Goal: Information Seeking & Learning: Learn about a topic

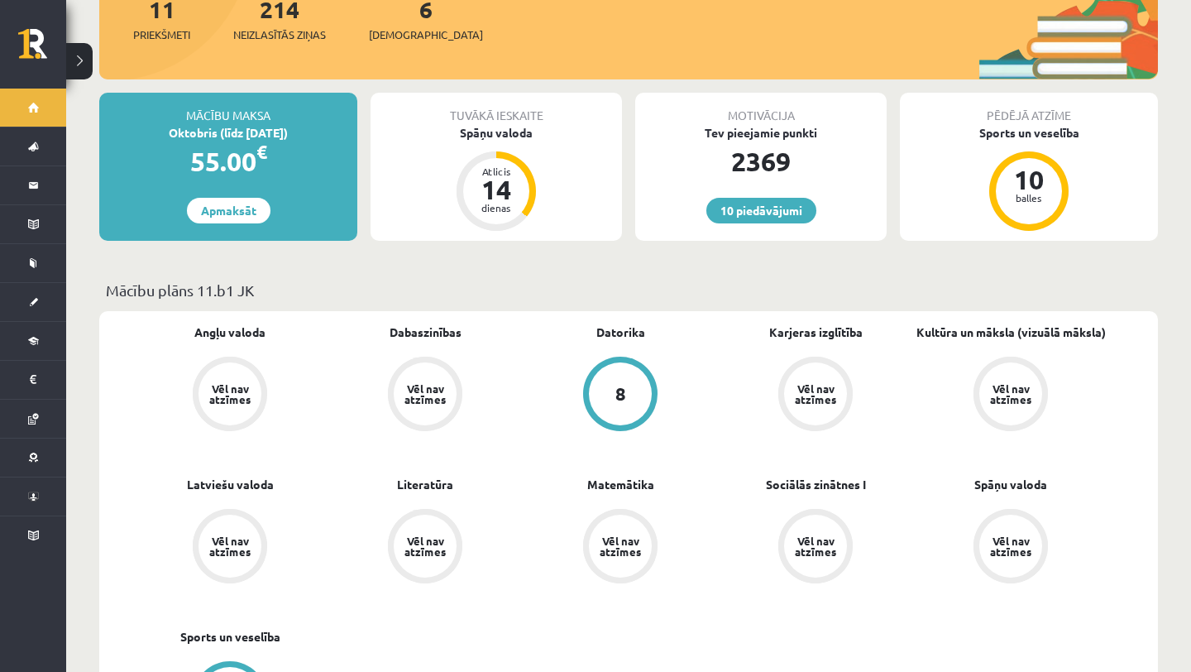
scroll to position [357, 0]
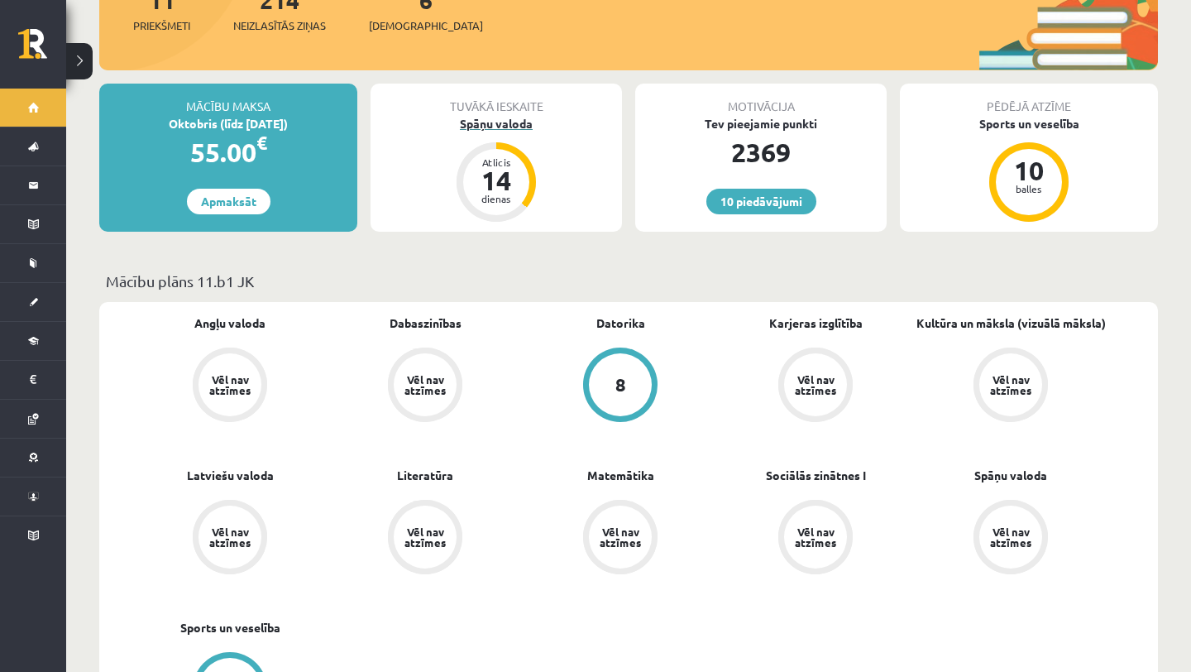
click at [520, 115] on div "Spāņu valoda" at bounding box center [497, 123] width 252 height 17
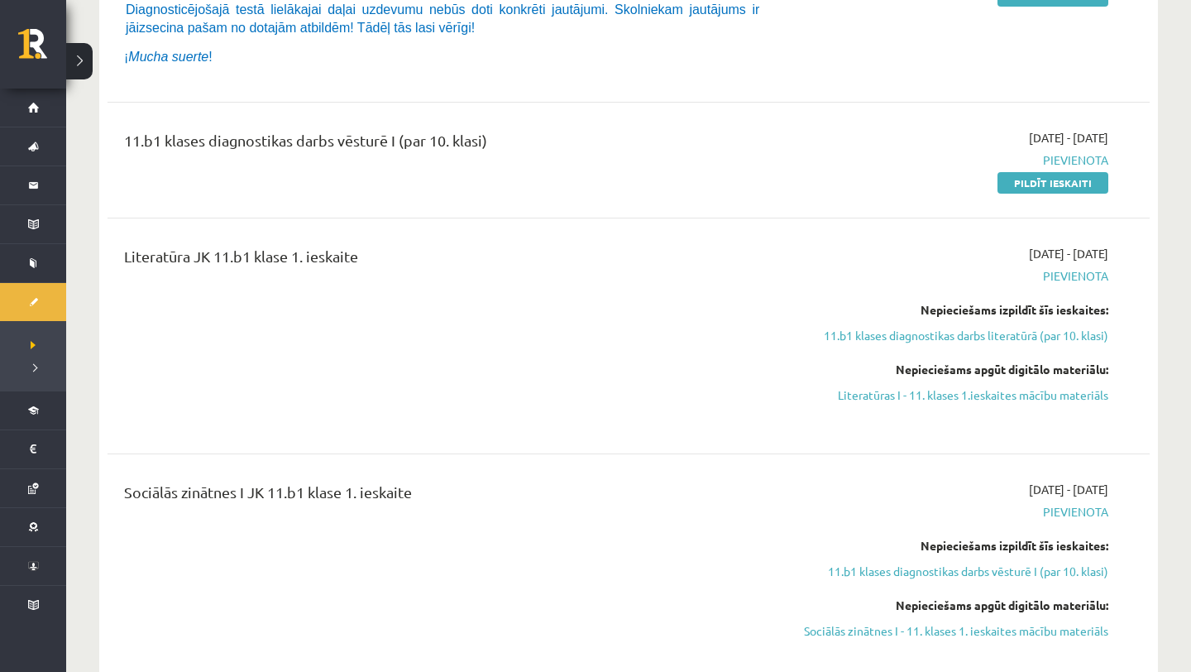
scroll to position [627, 0]
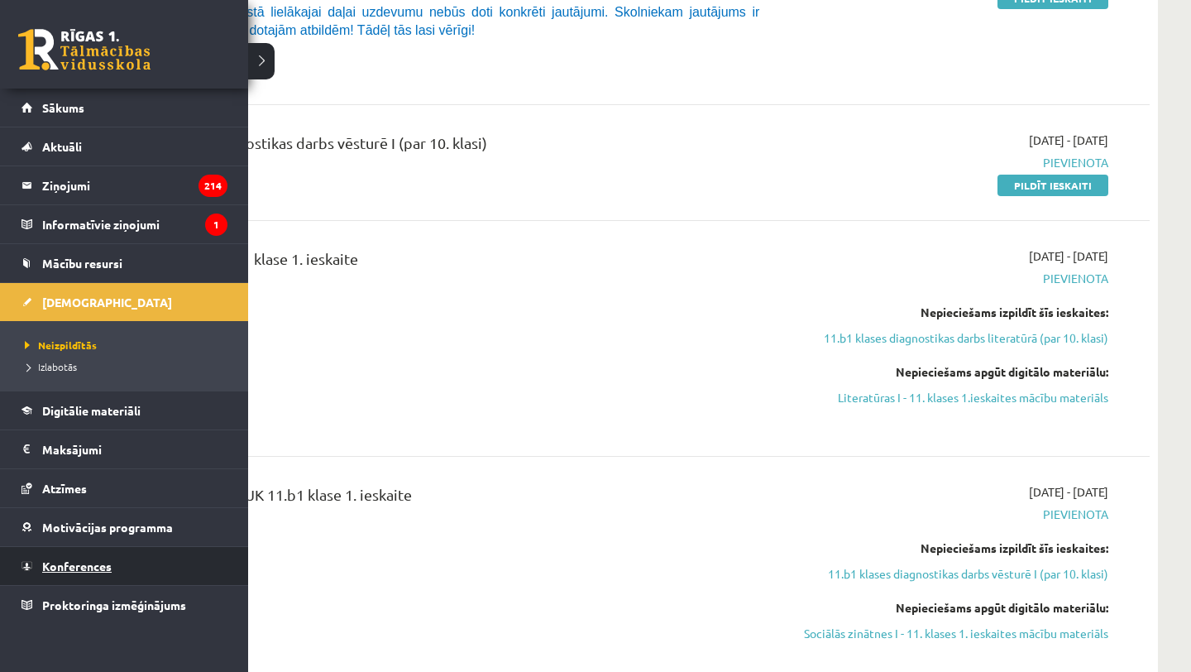
click at [79, 558] on link "Konferences" at bounding box center [125, 566] width 206 height 38
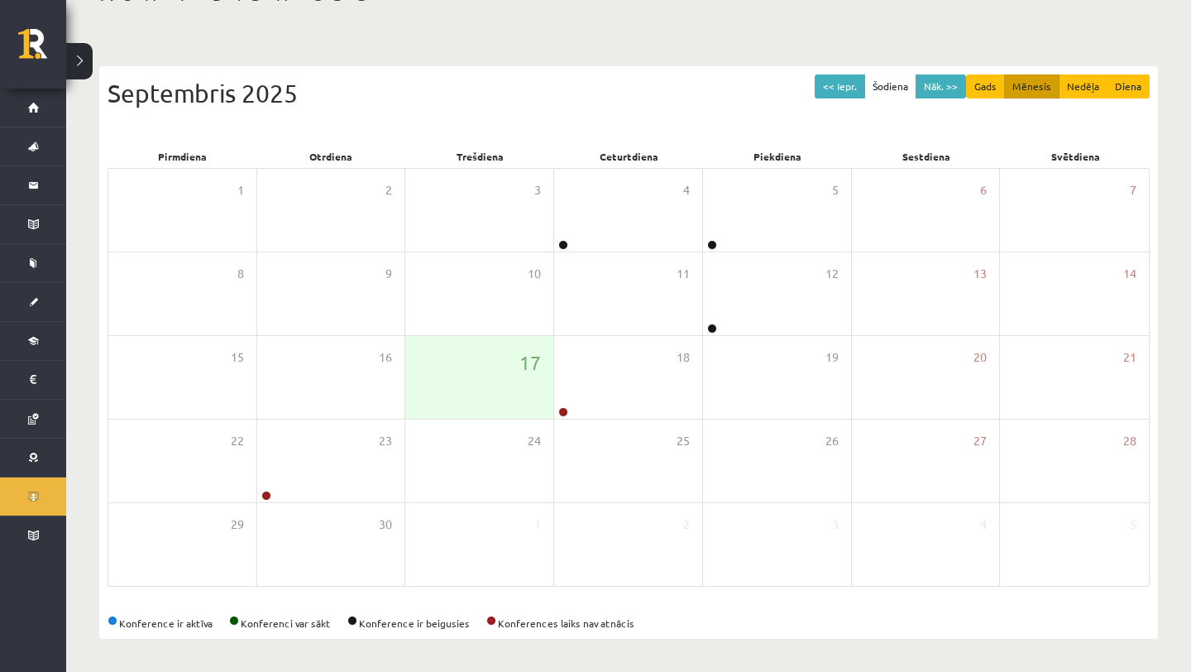
scroll to position [118, 0]
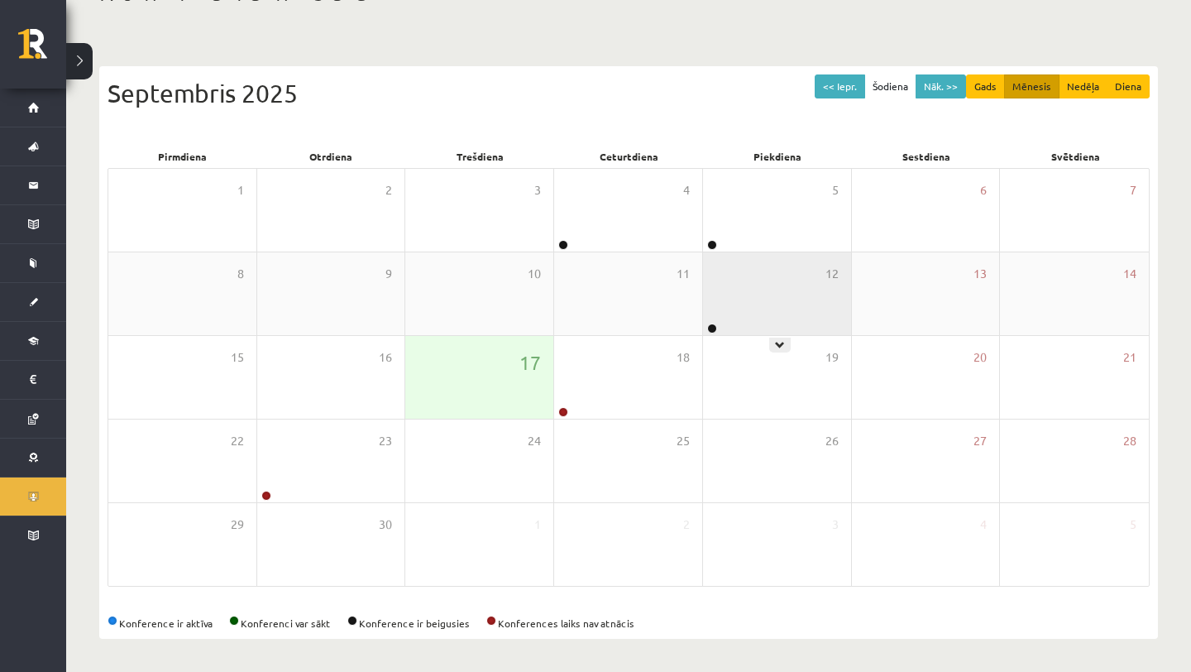
click at [751, 298] on div "12" at bounding box center [777, 293] width 148 height 83
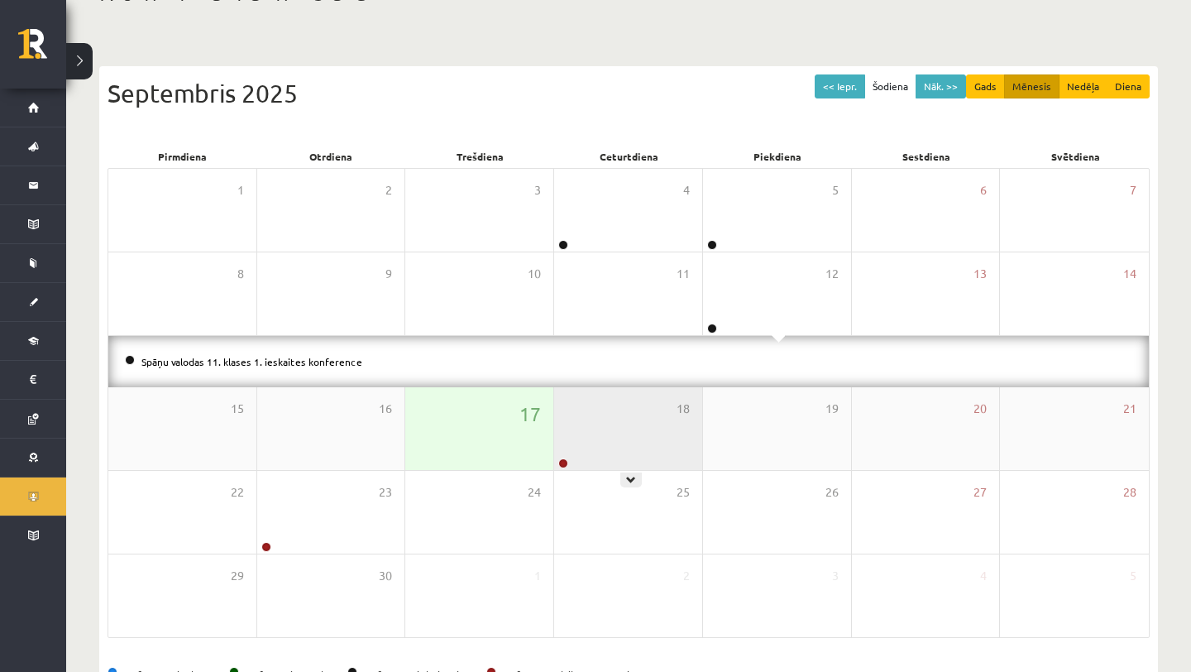
click at [624, 440] on div "18" at bounding box center [628, 428] width 148 height 83
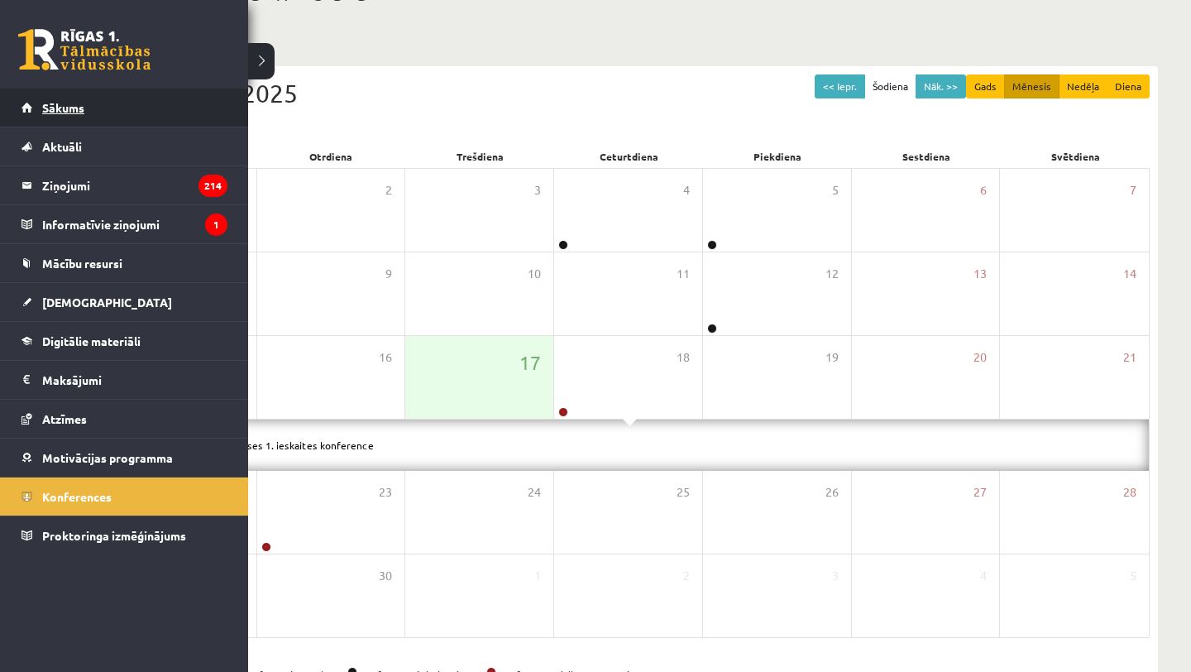
click at [69, 103] on span "Sākums" at bounding box center [63, 107] width 42 height 15
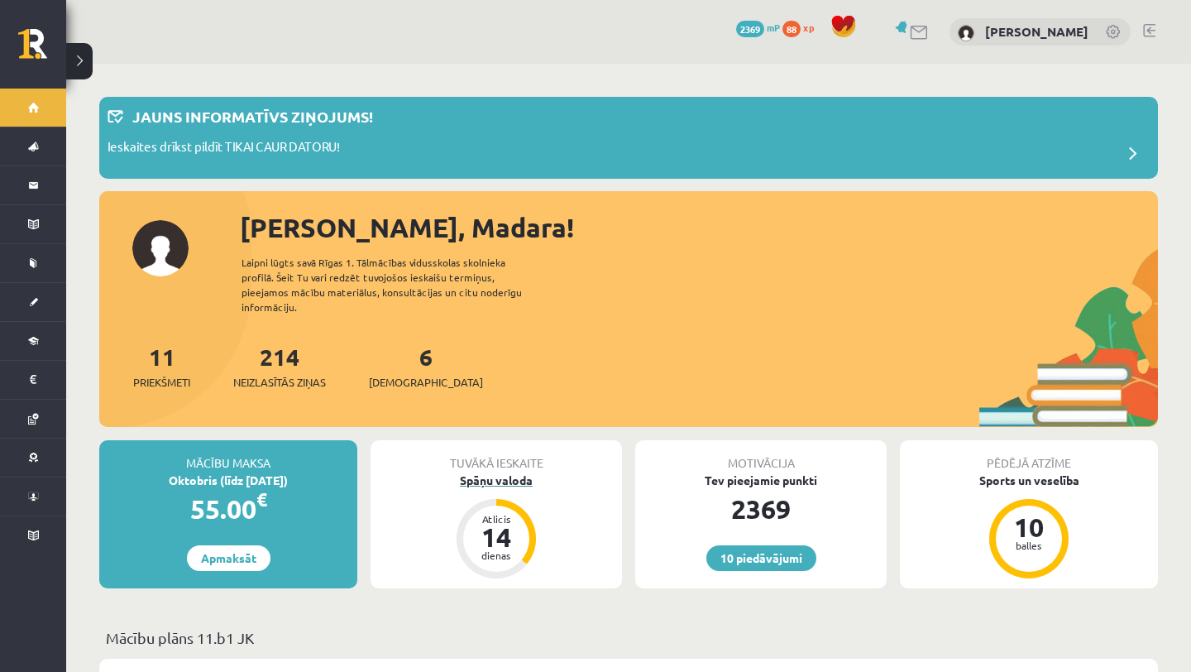
click at [506, 472] on div "Spāņu valoda" at bounding box center [497, 480] width 252 height 17
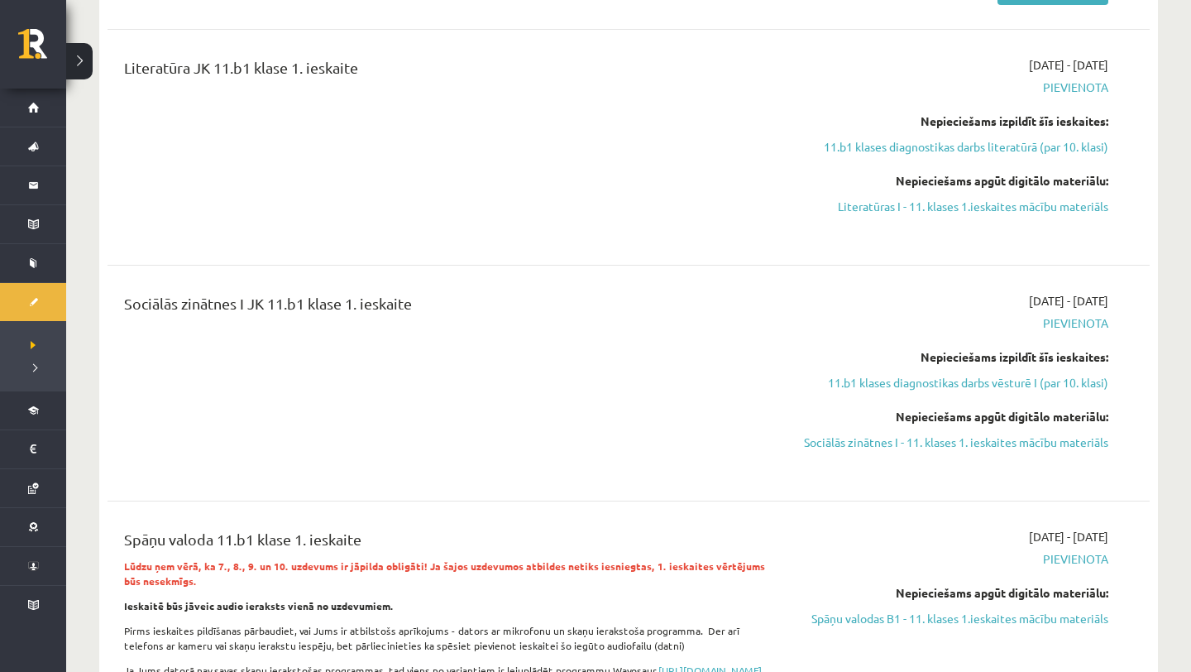
scroll to position [778, 0]
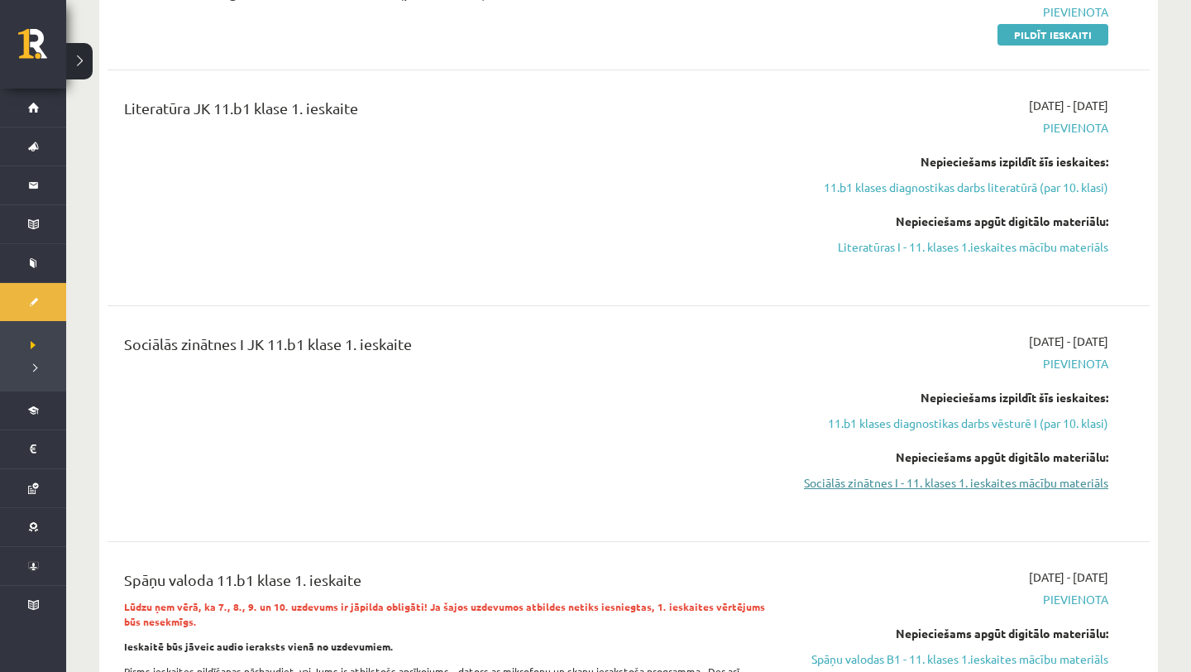
click at [951, 482] on link "Sociālās zinātnes I - 11. klases 1. ieskaites mācību materiāls" at bounding box center [953, 482] width 312 height 17
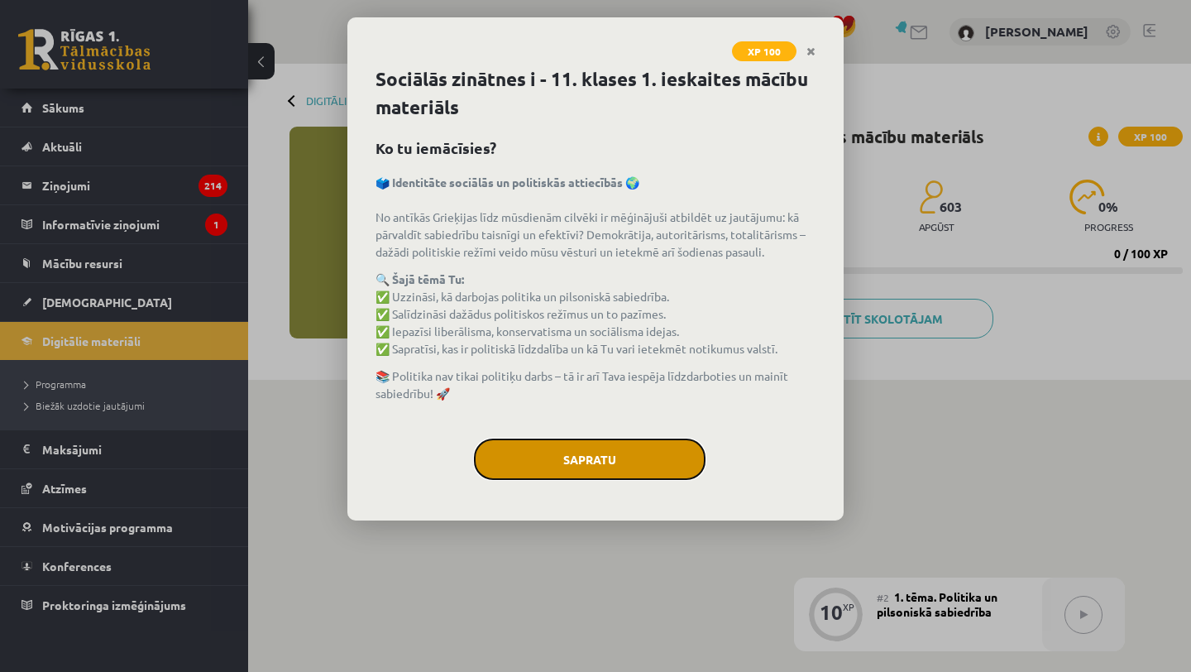
click at [622, 463] on button "Sapratu" at bounding box center [590, 459] width 232 height 41
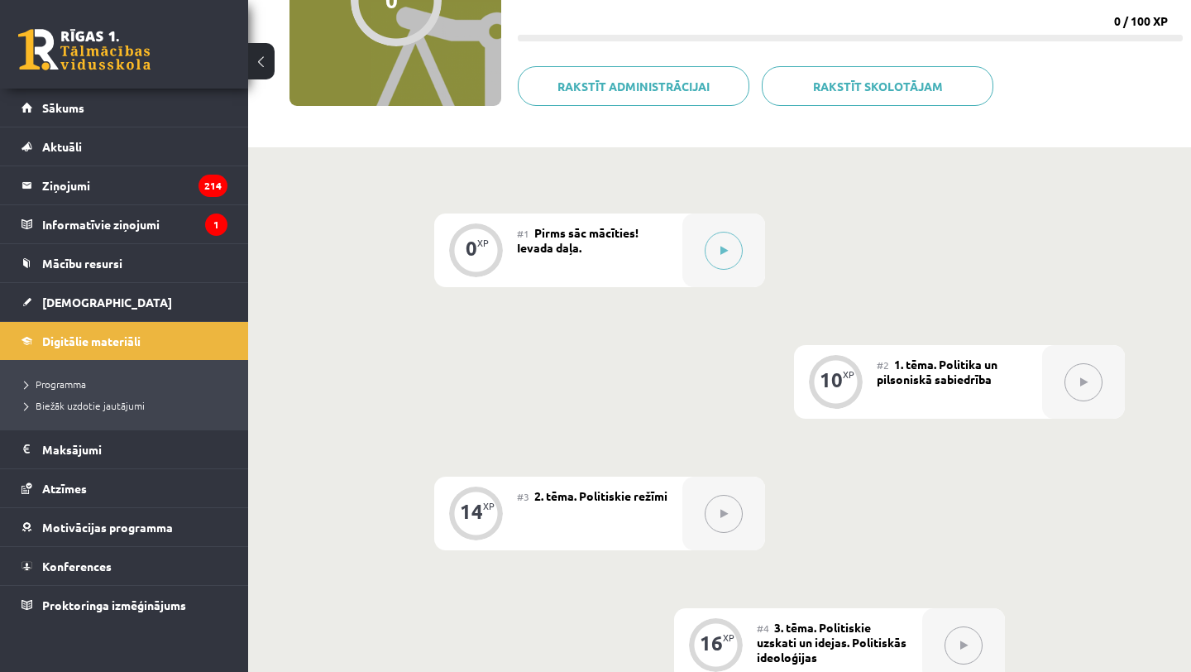
scroll to position [234, 0]
click at [726, 259] on button at bounding box center [724, 249] width 38 height 38
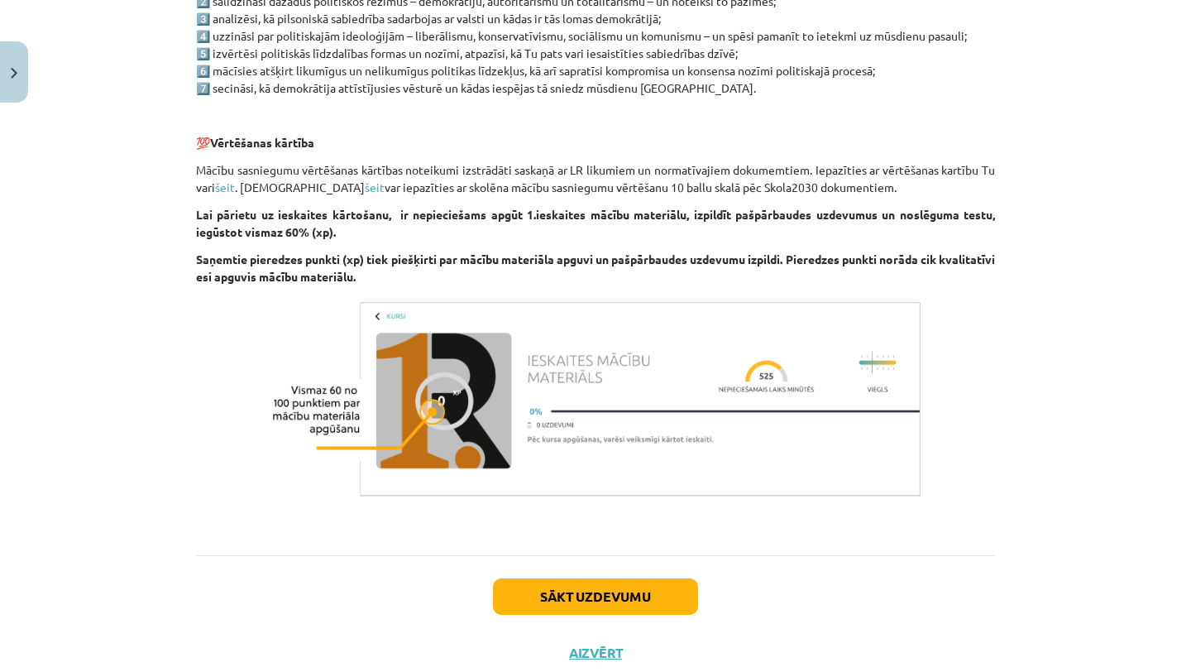
scroll to position [989, 0]
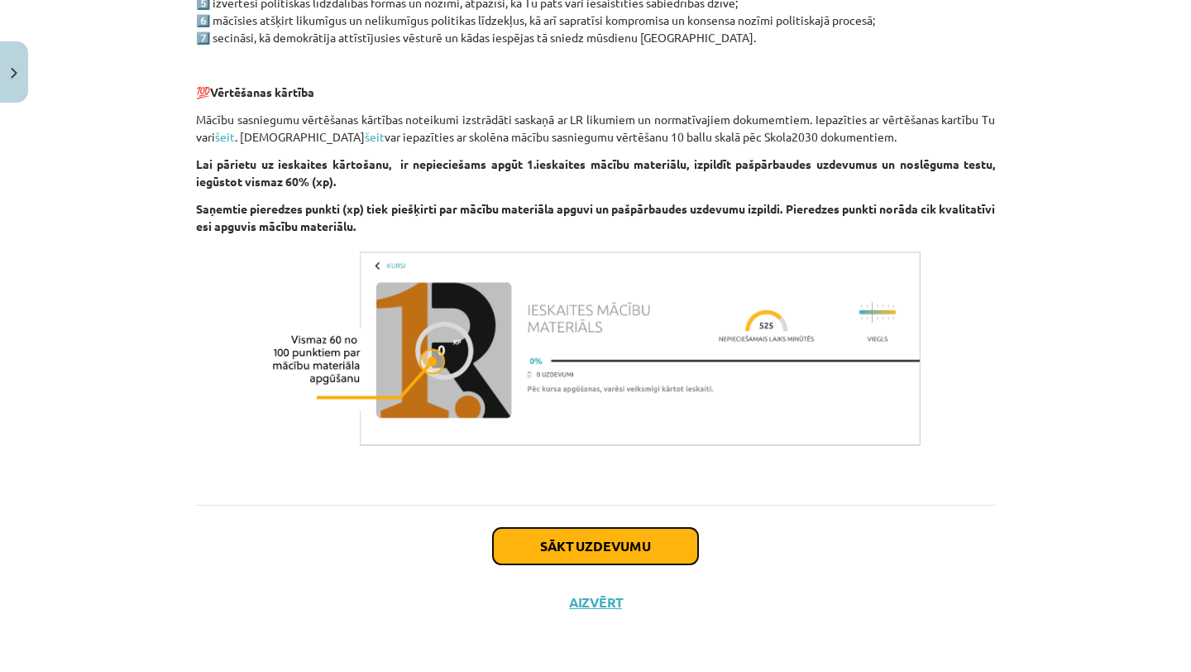
click at [592, 542] on button "Sākt uzdevumu" at bounding box center [595, 546] width 205 height 36
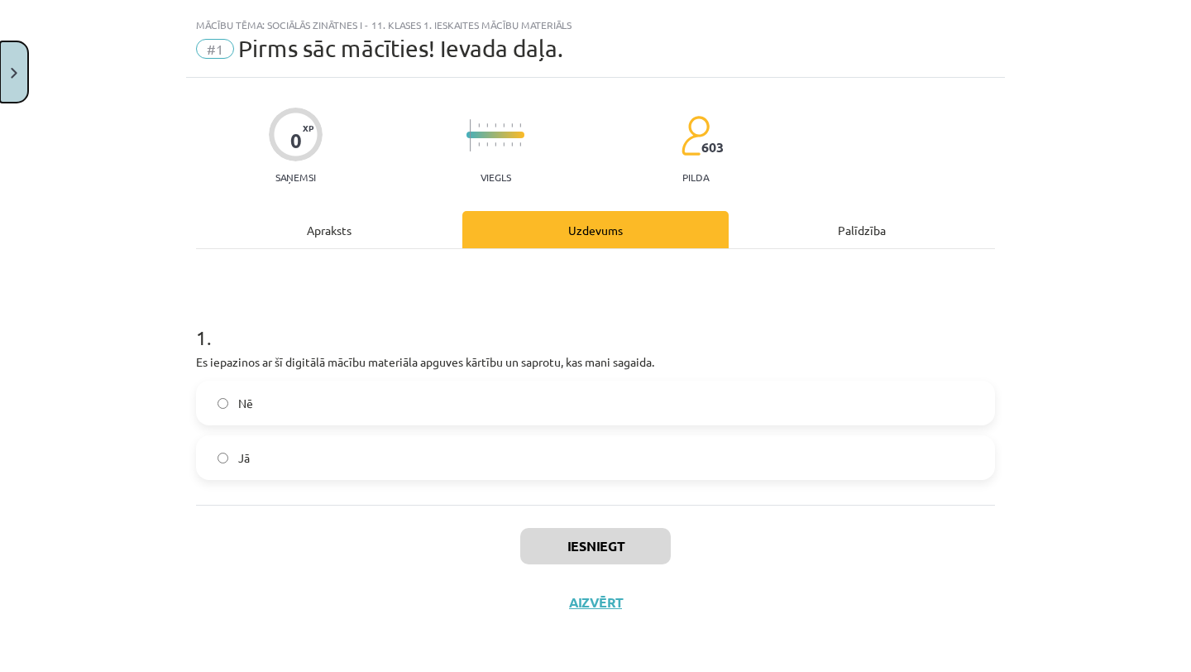
click at [27, 92] on button "Close" at bounding box center [14, 71] width 28 height 61
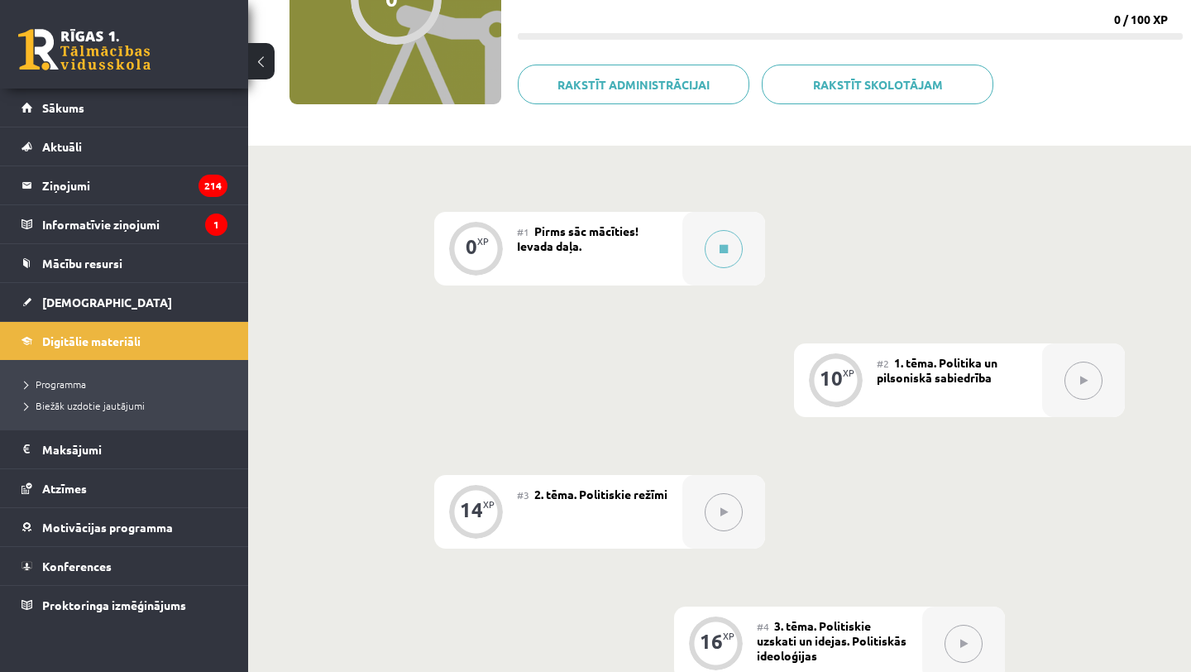
click at [671, 244] on div "#1 Pirms sāc mācīties! Ievada daļa." at bounding box center [599, 249] width 165 height 74
click at [732, 250] on button at bounding box center [724, 249] width 38 height 38
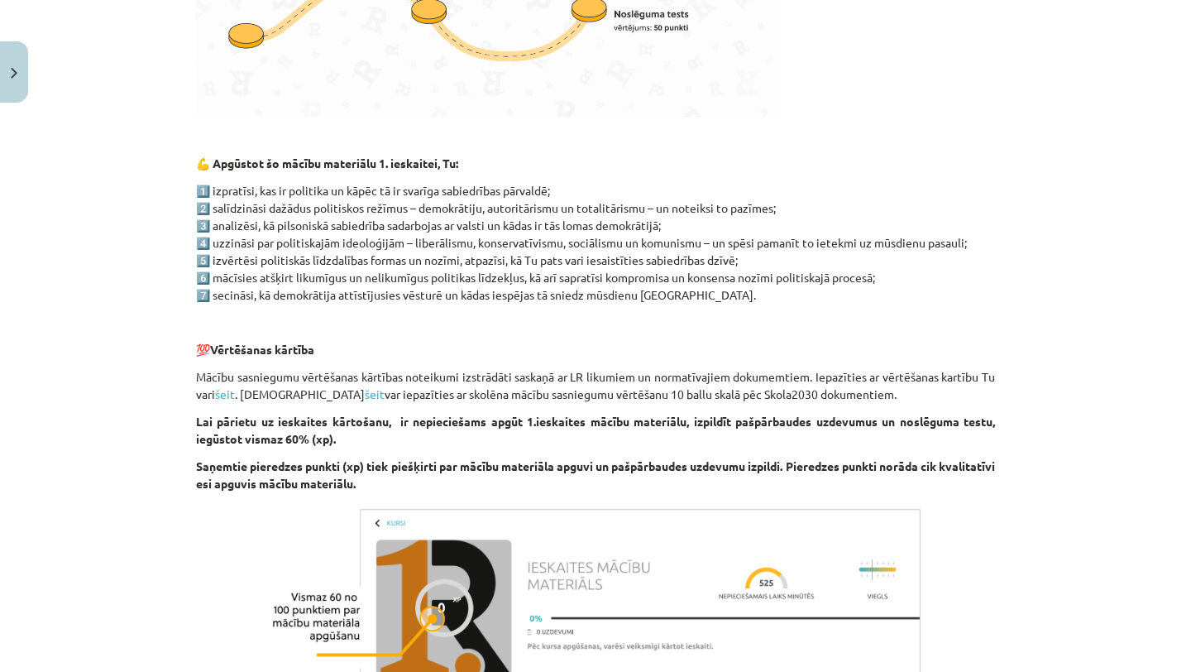
scroll to position [733, 0]
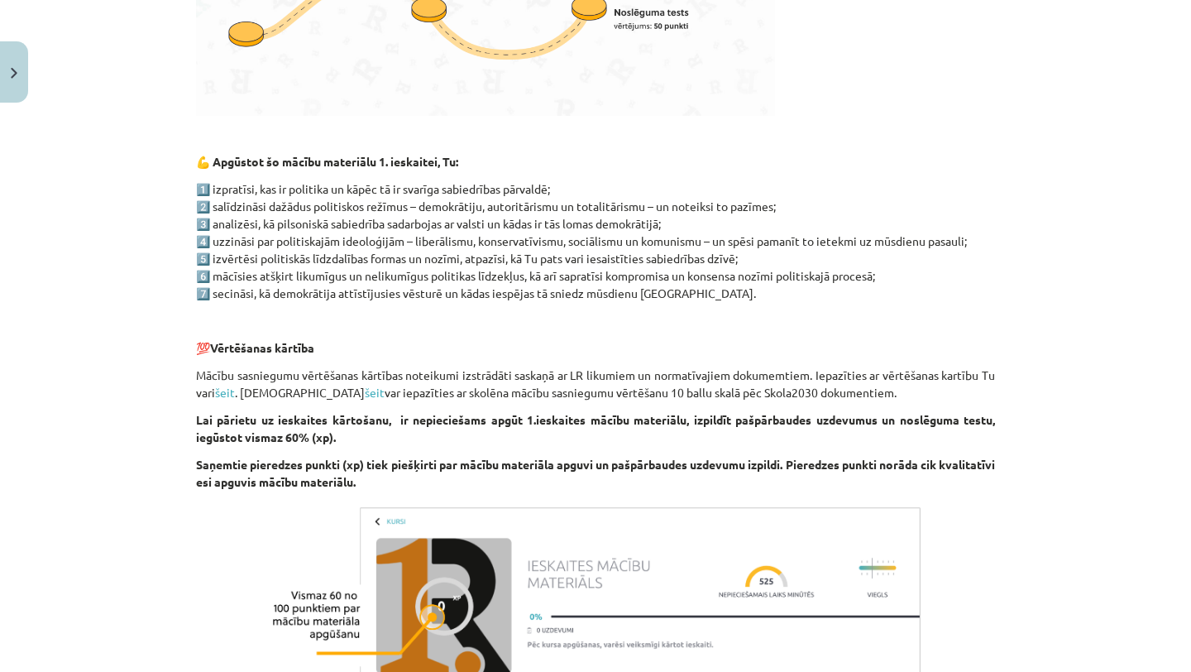
click at [409, 267] on p "1️⃣ izpratīsi, kas ir politika un kāpēc tā ir svarīga sabiedrības pārvaldē; 2️⃣…" at bounding box center [595, 241] width 799 height 122
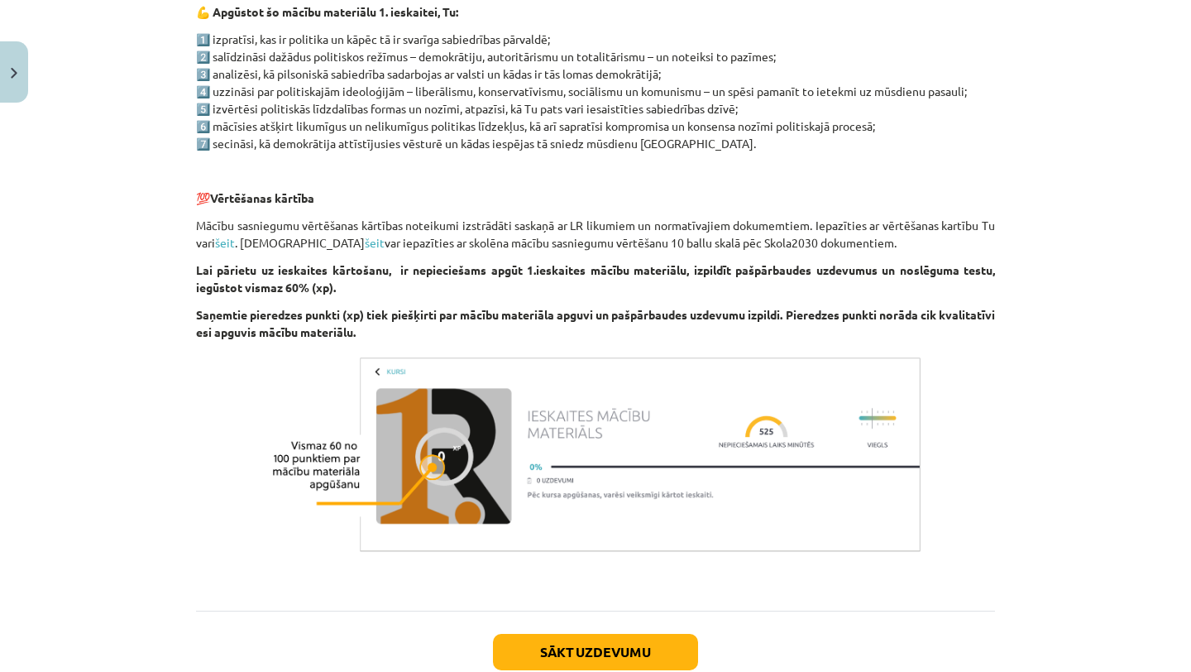
scroll to position [989, 0]
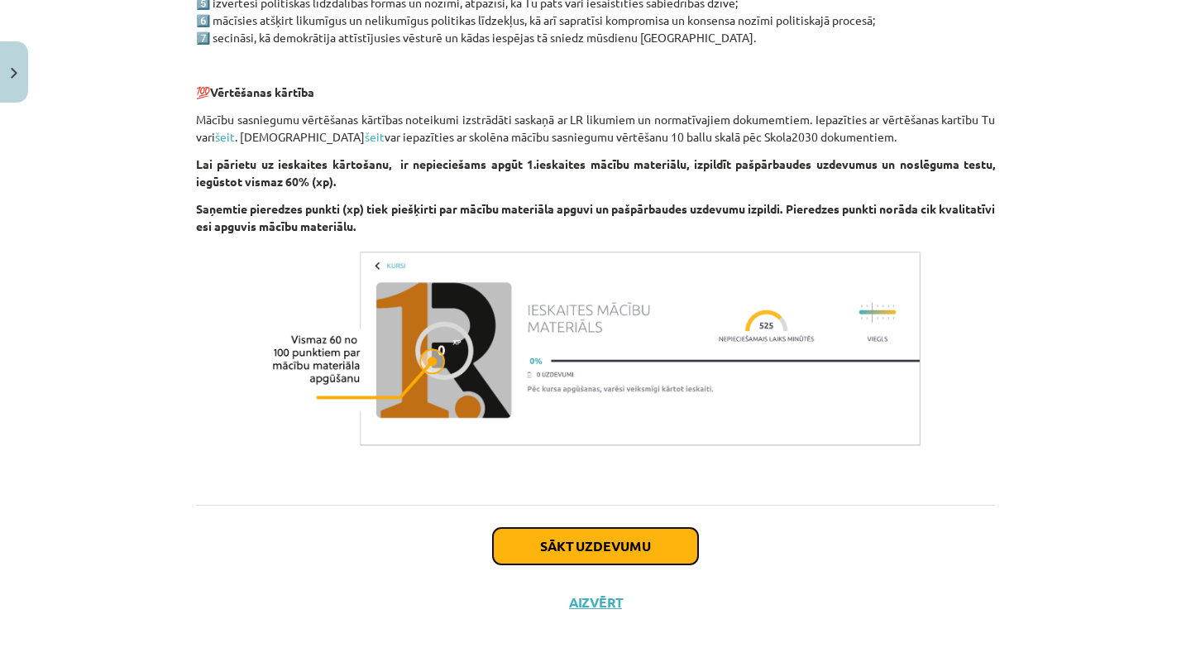
click at [506, 550] on button "Sākt uzdevumu" at bounding box center [595, 546] width 205 height 36
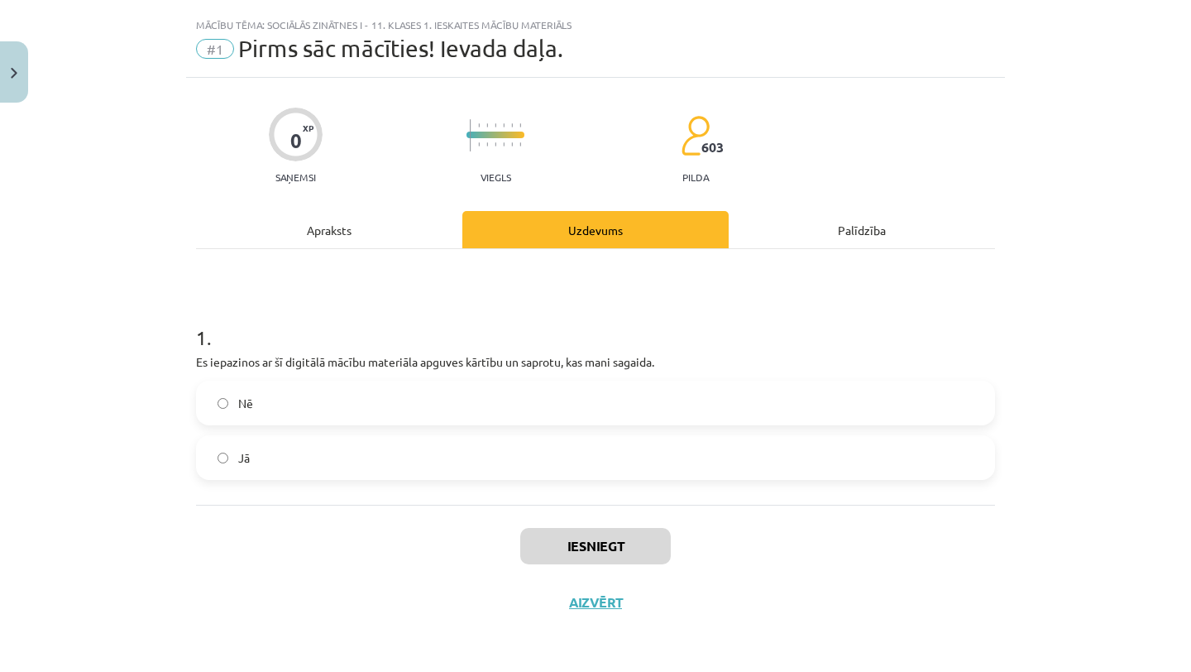
scroll to position [32, 0]
click at [507, 460] on label "Jā" at bounding box center [596, 457] width 796 height 41
click at [539, 529] on button "Iesniegt" at bounding box center [595, 546] width 151 height 36
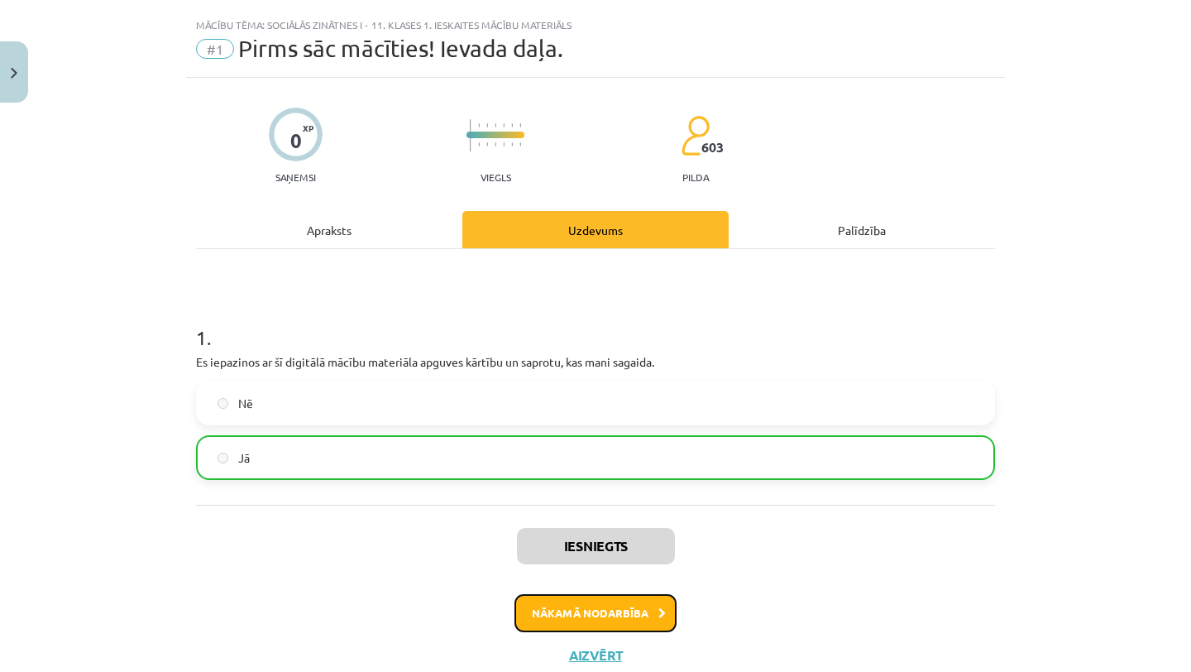
click at [593, 599] on button "Nākamā nodarbība" at bounding box center [596, 613] width 162 height 38
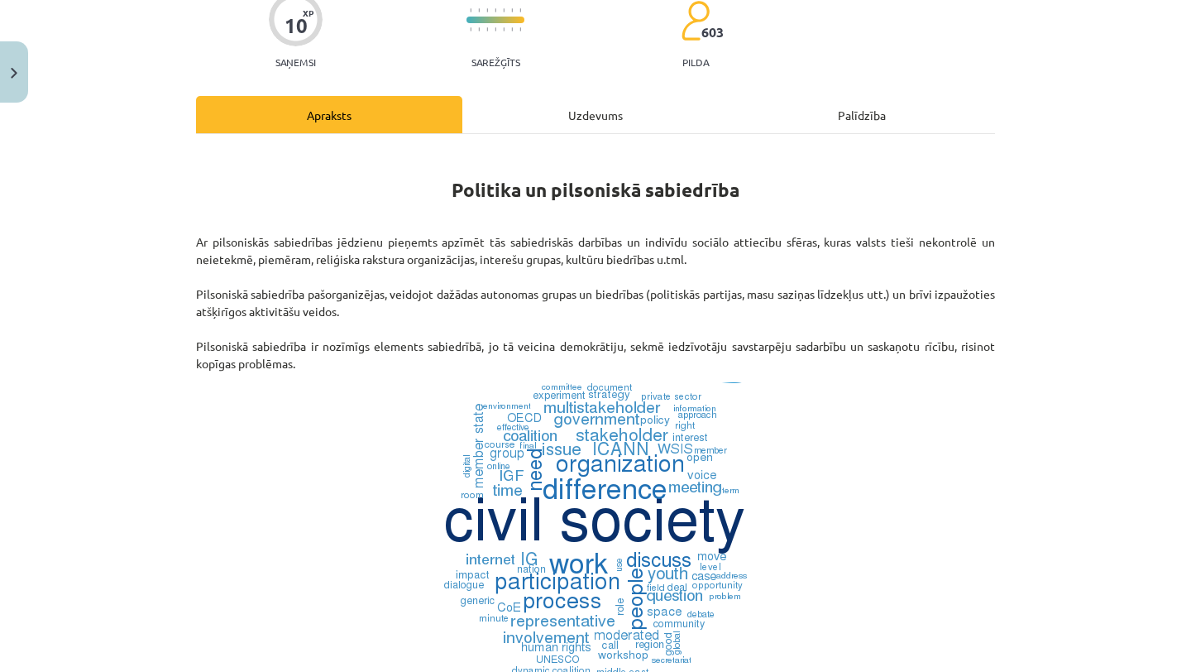
scroll to position [218, 0]
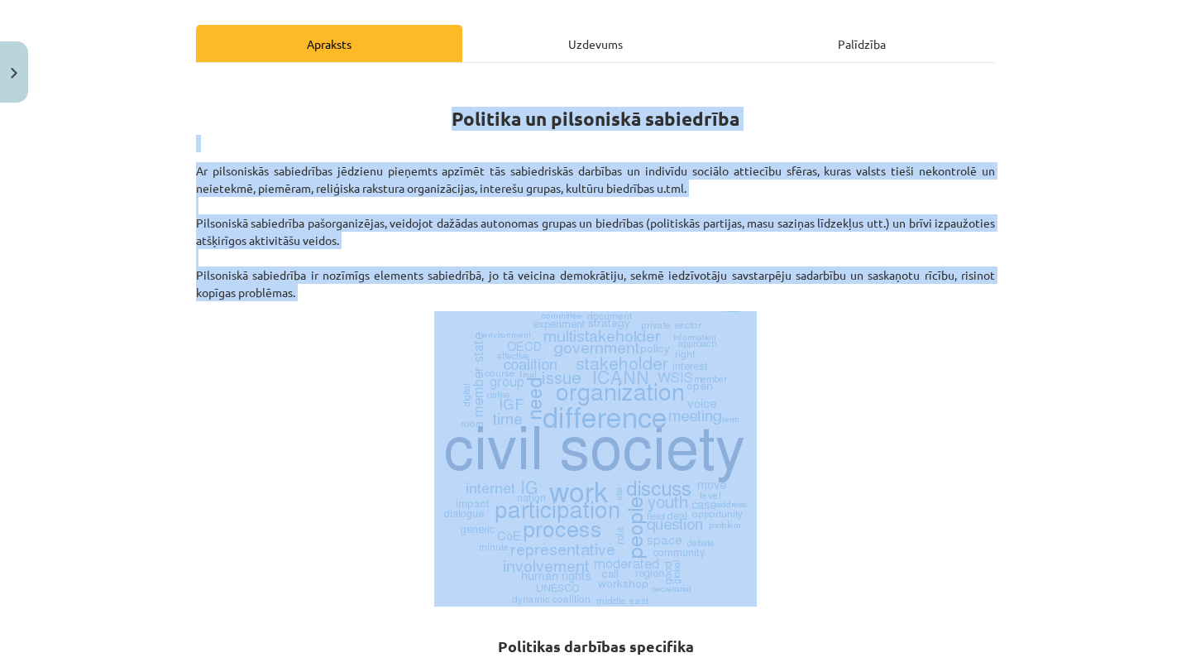
drag, startPoint x: 446, startPoint y: 107, endPoint x: 522, endPoint y: 305, distance: 212.7
copy div "Politika un pilsoniskā sabiedrība Ar pilsoniskās sabiedrības jēdzienu pieņemts …"
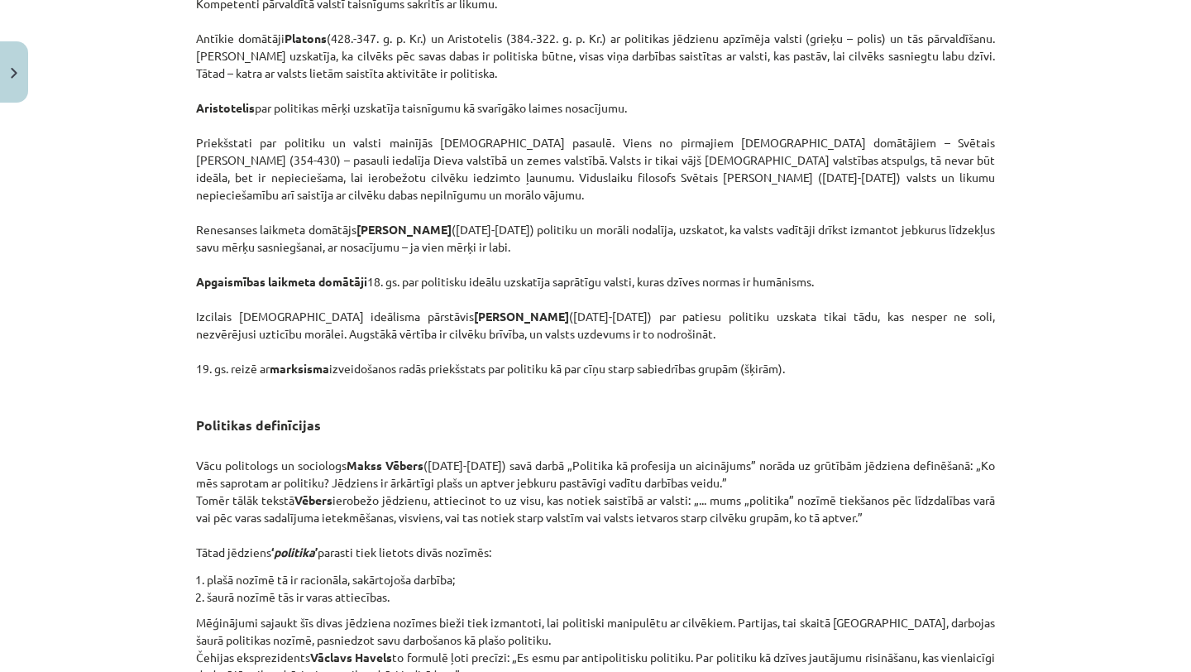
scroll to position [1288, 0]
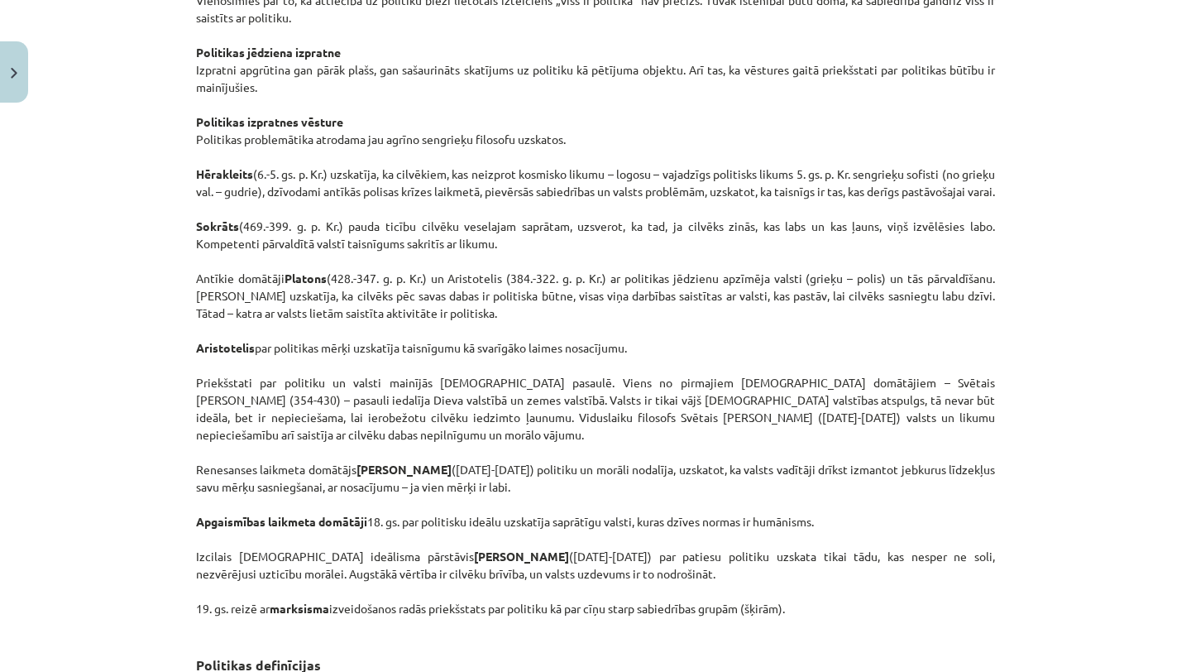
scroll to position [749, 0]
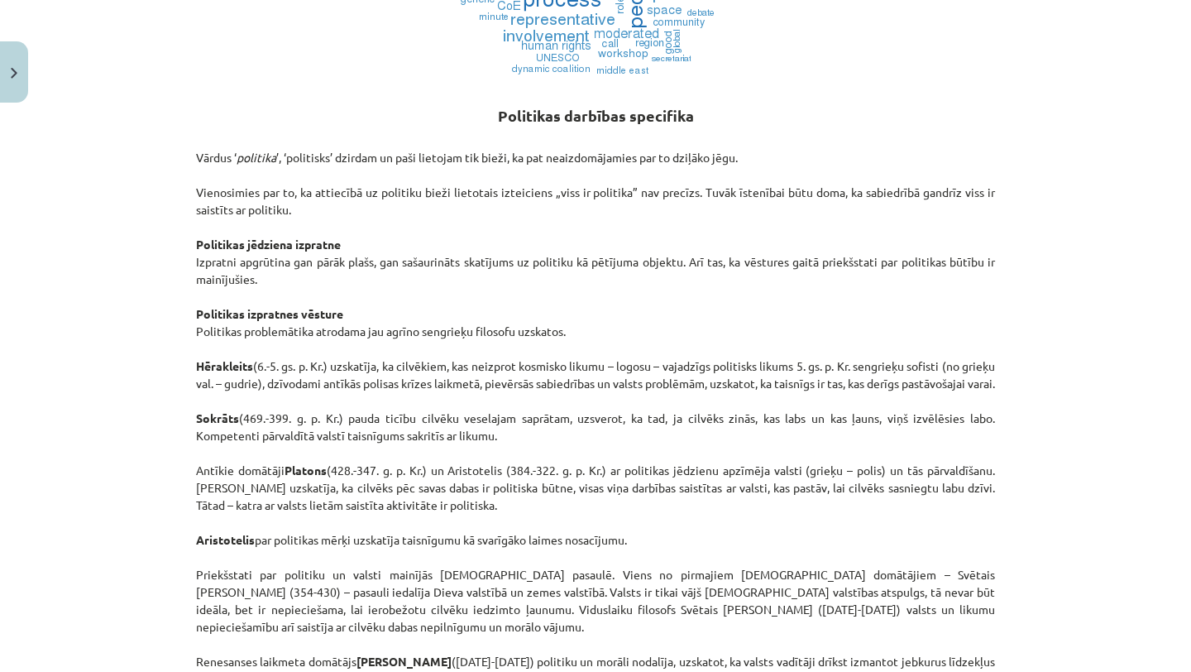
click at [344, 181] on p "Vārdus ‘ politika ’, ‘politisks’ dzirdam un paši lietojam tik bieži, ka pat nea…" at bounding box center [595, 479] width 799 height 695
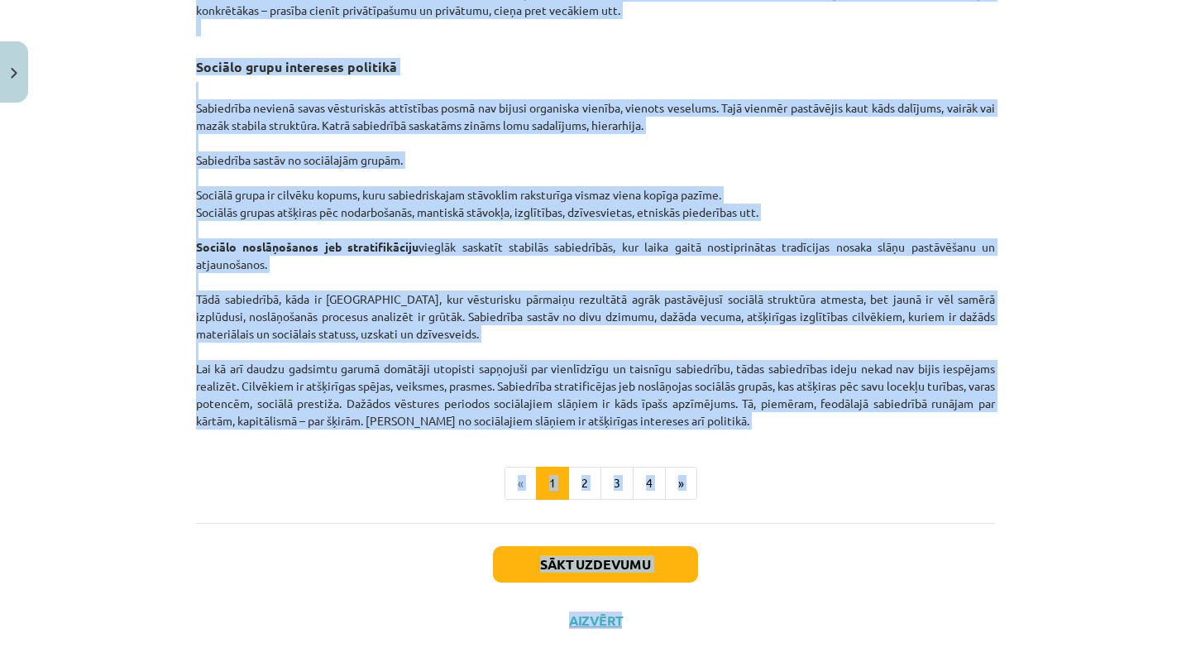
scroll to position [2523, 0]
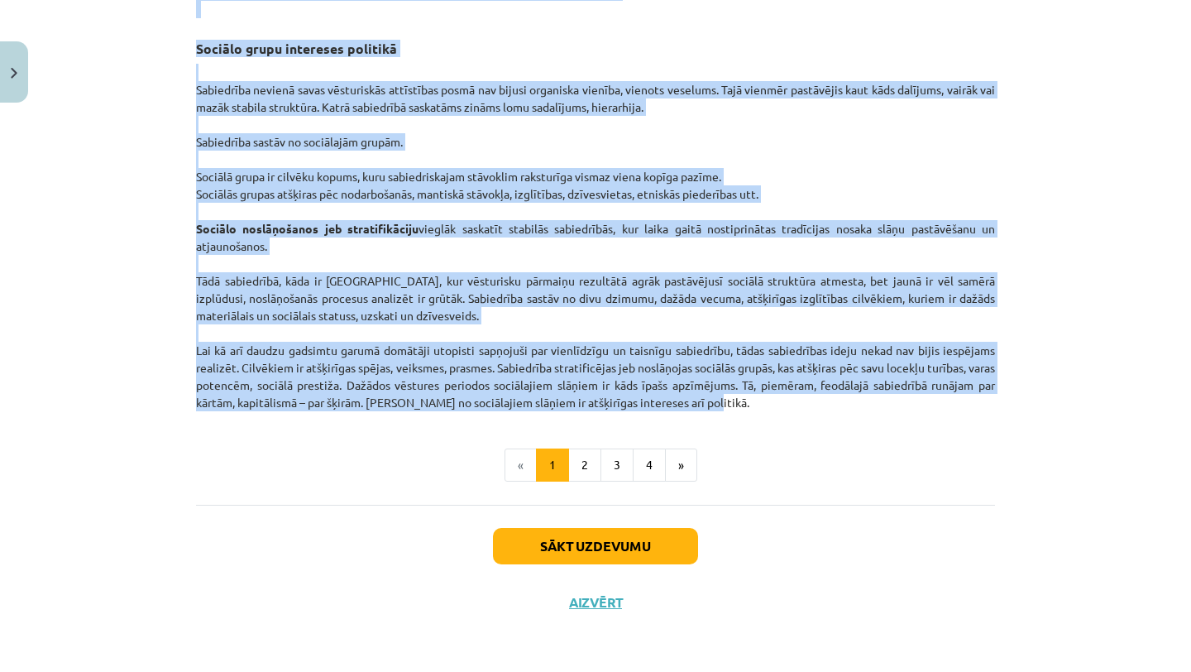
drag, startPoint x: 498, startPoint y: 105, endPoint x: 772, endPoint y: 408, distance: 408.3
copy div "Politikas darbības specifika Vārdus ‘ politika ’, ‘politisks’ dzirdam un paši l…"
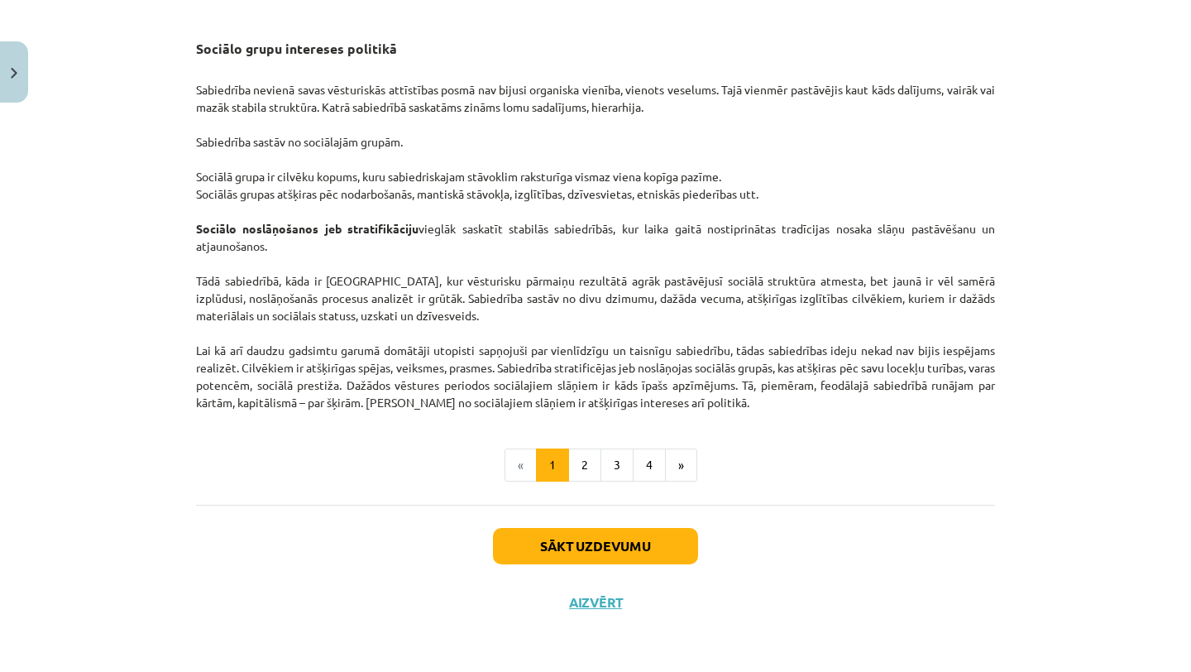
click at [588, 463] on button "2" at bounding box center [584, 464] width 33 height 33
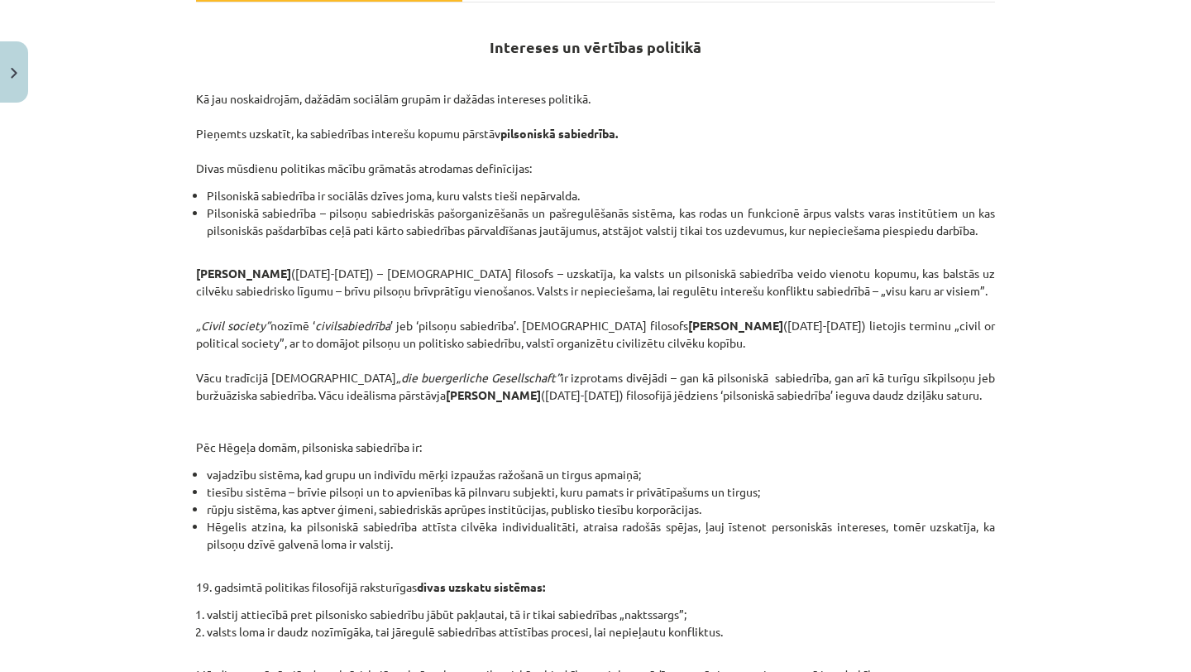
scroll to position [637, 0]
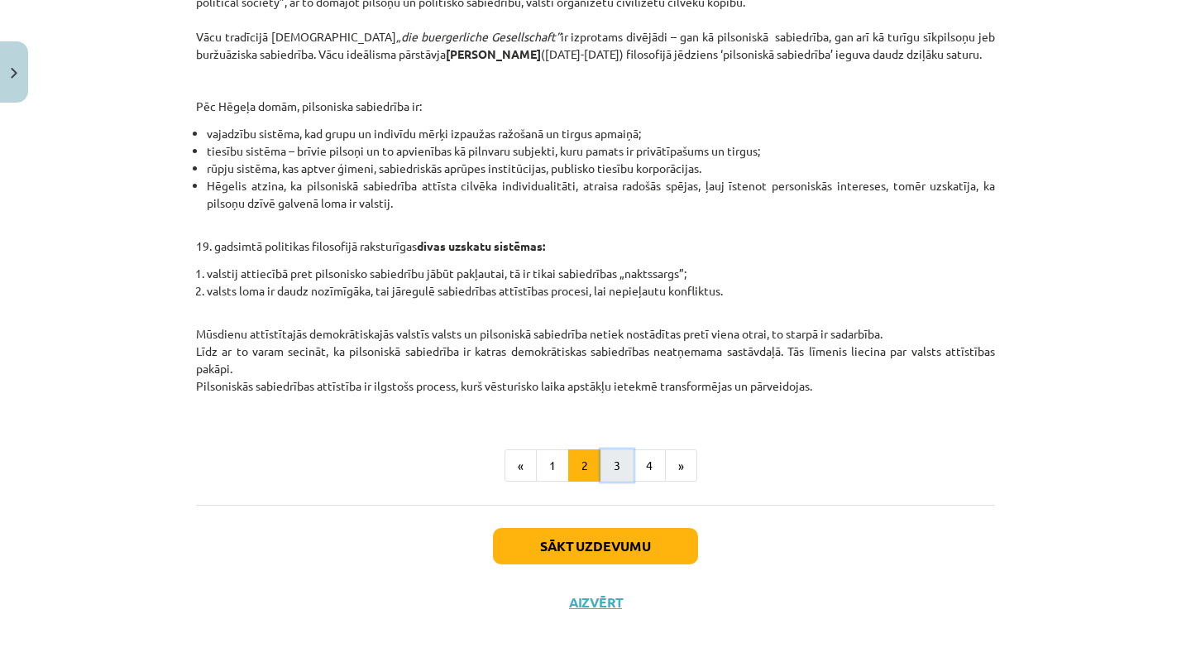
click at [622, 472] on button "3" at bounding box center [617, 465] width 33 height 33
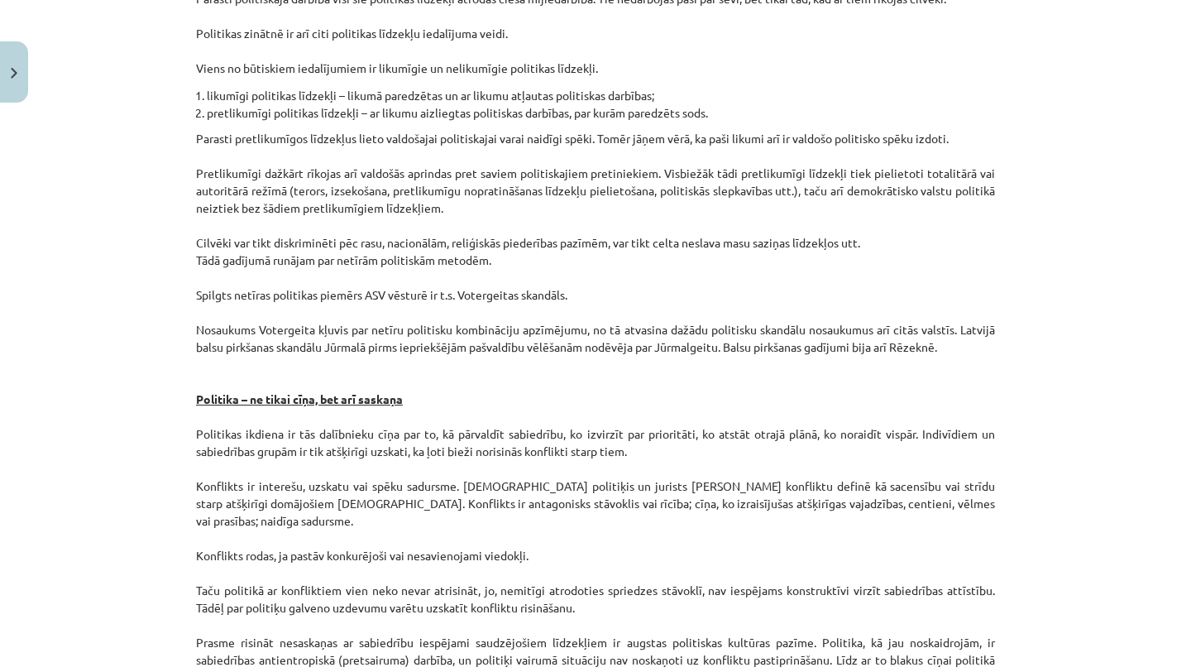
click at [622, 472] on p "Parasti pretlikumīgos līdzekļus lieto valdošajai politiskajai varai naidīgi spē…" at bounding box center [595, 608] width 799 height 956
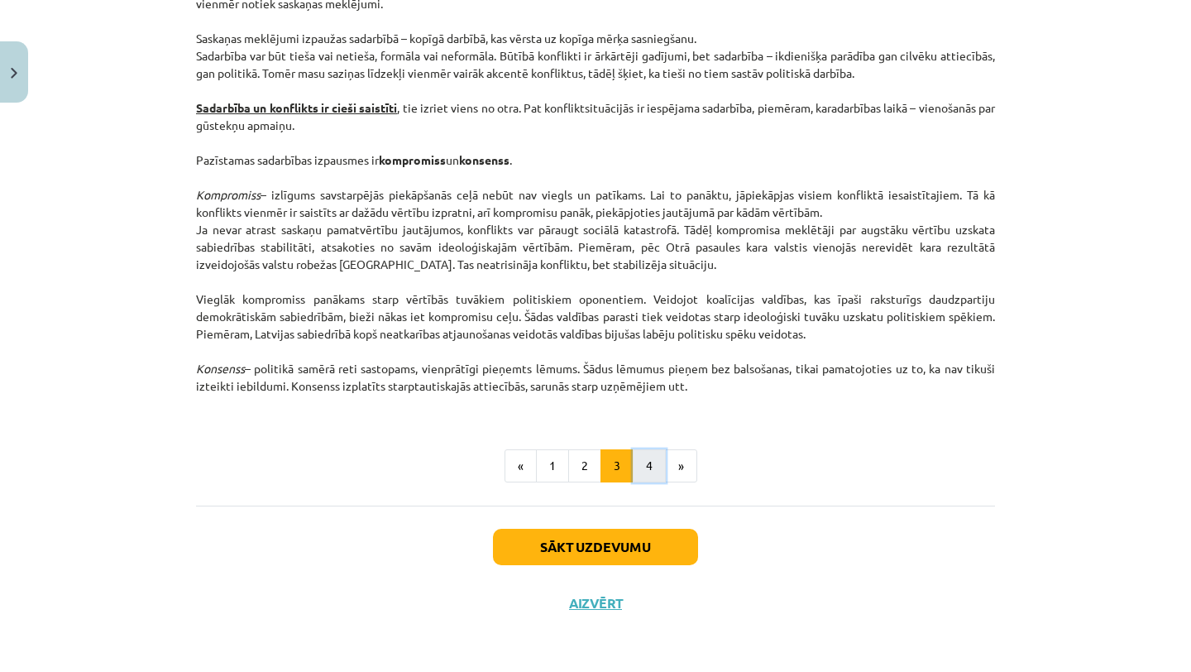
click at [647, 471] on button "4" at bounding box center [649, 465] width 33 height 33
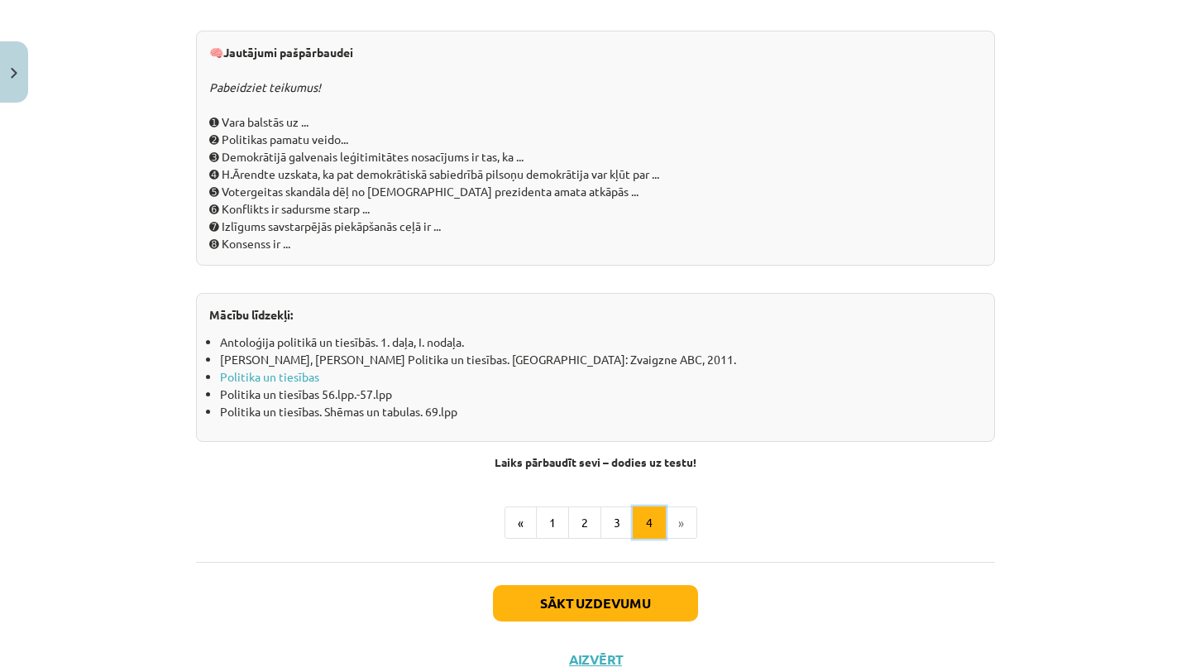
scroll to position [1737, 0]
click at [557, 514] on button "1" at bounding box center [552, 522] width 33 height 33
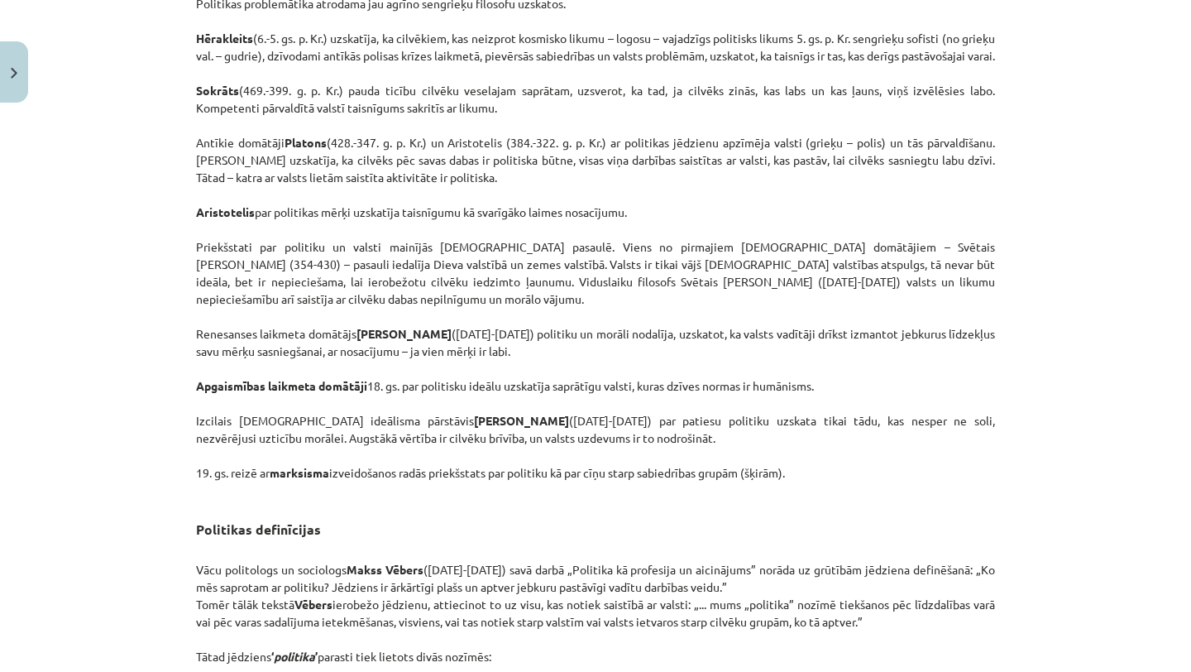
scroll to position [1088, 0]
